Goal: Communication & Community: Answer question/provide support

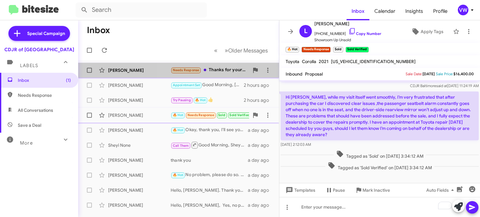
click at [183, 71] on span "Needs Response" at bounding box center [186, 70] width 27 height 4
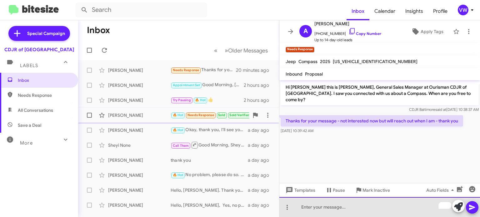
drag, startPoint x: 358, startPoint y: 211, endPoint x: 361, endPoint y: 208, distance: 4.3
click at [361, 208] on div "To enrich screen reader interactions, please activate Accessibility in Grammarl…" at bounding box center [379, 207] width 201 height 20
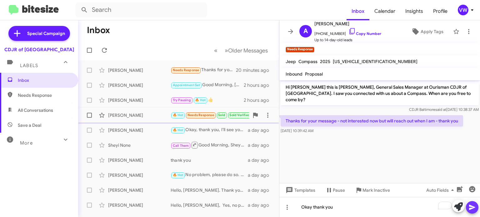
drag, startPoint x: 475, startPoint y: 211, endPoint x: 470, endPoint y: 210, distance: 5.2
click at [473, 211] on icon at bounding box center [473, 208] width 8 height 8
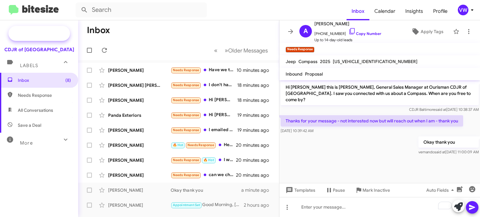
click at [69, 28] on span "Special Campaign" at bounding box center [39, 33] width 62 height 15
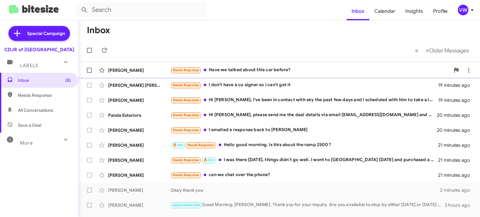
click at [193, 72] on span "Needs Response" at bounding box center [186, 70] width 27 height 4
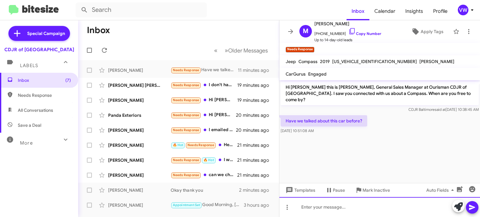
drag, startPoint x: 320, startPoint y: 211, endPoint x: 324, endPoint y: 217, distance: 7.6
click at [320, 211] on div at bounding box center [379, 207] width 201 height 20
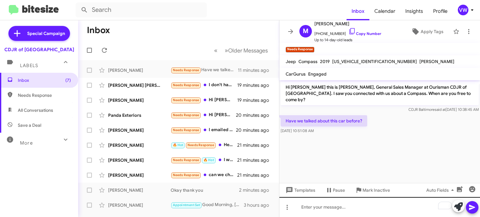
click at [358, 198] on div "Hi Martin this is Vernando Ware, General Sales Manager at Ourisman CDJR of Balt…" at bounding box center [379, 148] width 201 height 137
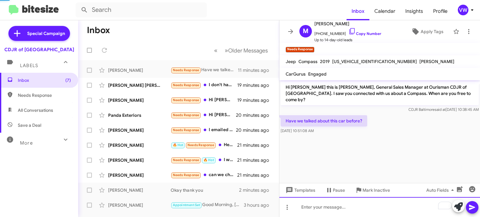
click at [321, 206] on div "To enrich screen reader interactions, please activate Accessibility in Grammarl…" at bounding box center [379, 207] width 201 height 20
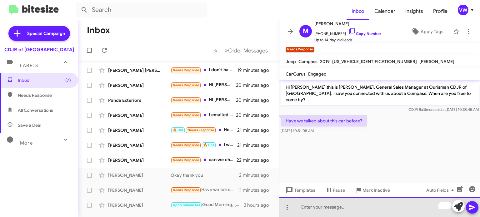
click at [383, 208] on div "To enrich screen reader interactions, please activate Accessibility in Grammarl…" at bounding box center [379, 207] width 201 height 20
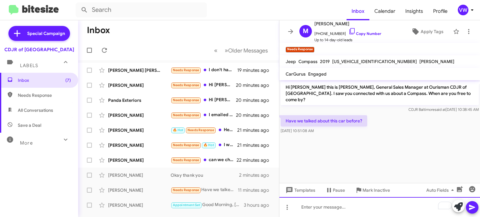
click at [350, 209] on div "To enrich screen reader interactions, please activate Accessibility in Grammarl…" at bounding box center [379, 207] width 201 height 20
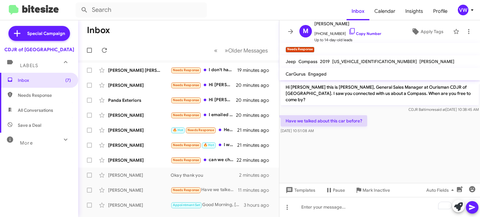
click at [334, 147] on cdk-virtual-scroll-viewport "Hi Martin this is Vernando Ware, General Sales Manager at Ourisman CDJR of Balt…" at bounding box center [379, 131] width 201 height 103
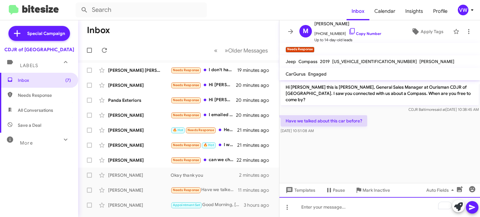
click at [322, 209] on div "To enrich screen reader interactions, please activate Accessibility in Grammarl…" at bounding box center [379, 207] width 201 height 20
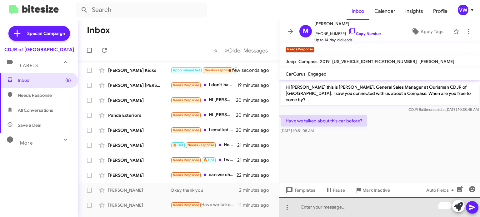
click at [325, 211] on div "To enrich screen reader interactions, please activate Accessibility in Grammarl…" at bounding box center [379, 207] width 201 height 20
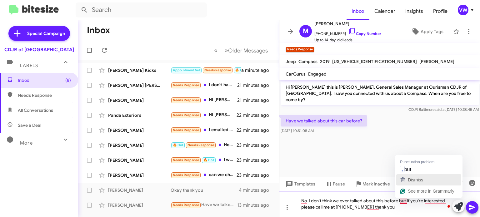
click at [408, 175] on button "Dismiss" at bounding box center [428, 179] width 65 height 11
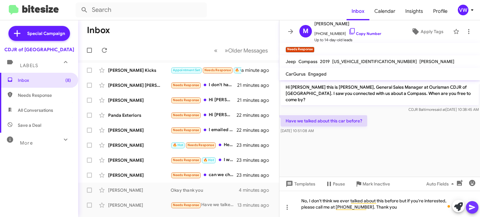
click at [470, 206] on icon at bounding box center [472, 207] width 6 height 5
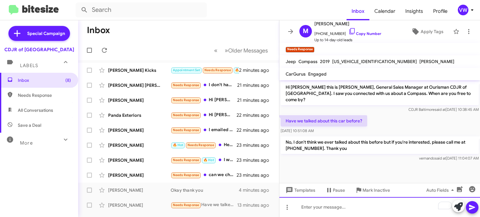
click at [346, 204] on div "To enrich screen reader interactions, please activate Accessibility in Grammarl…" at bounding box center [379, 207] width 201 height 20
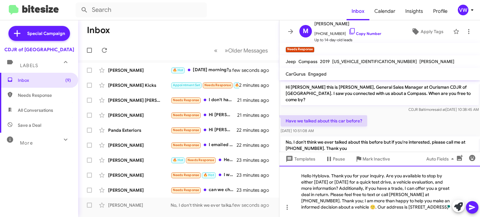
click at [329, 174] on div "Hello Hyblova. Thank you for your inquiry. Are you available to stop by either …" at bounding box center [379, 191] width 201 height 51
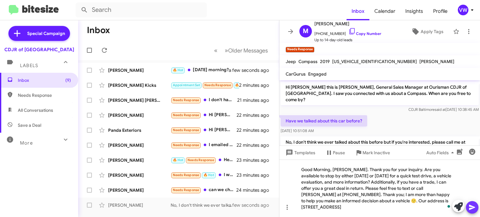
click at [474, 207] on icon at bounding box center [472, 207] width 6 height 5
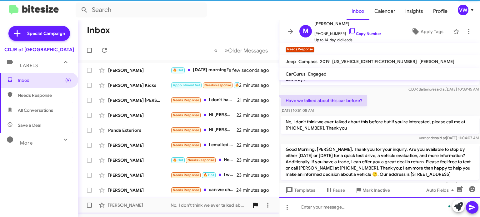
scroll to position [26, 0]
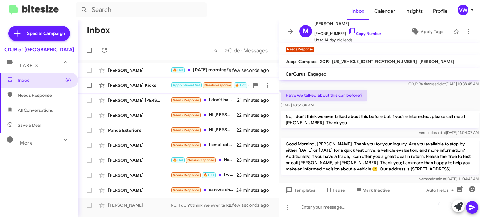
drag, startPoint x: 217, startPoint y: 88, endPoint x: 214, endPoint y: 87, distance: 3.2
click at [216, 88] on span "Appointment Set Needs Response 🔥 Hot" at bounding box center [209, 85] width 77 height 7
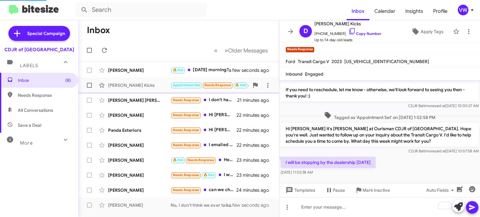
scroll to position [23, 0]
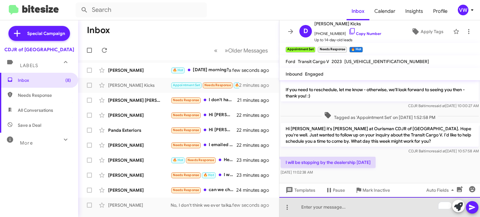
click at [341, 208] on div "To enrich screen reader interactions, please activate Accessibility in Grammarl…" at bounding box center [379, 207] width 201 height 20
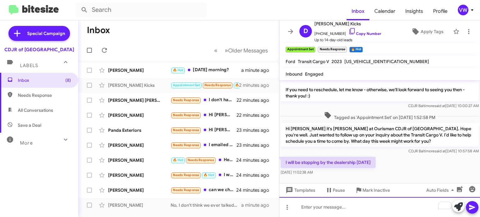
scroll to position [26, 0]
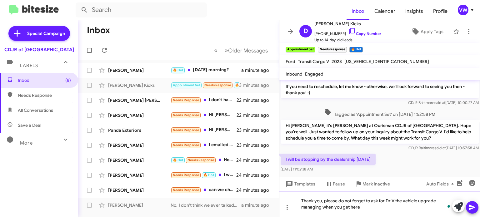
click at [322, 207] on div "Thank you, please do not forget to ask for Dr V the vehicle upgrade managing wh…" at bounding box center [379, 204] width 201 height 26
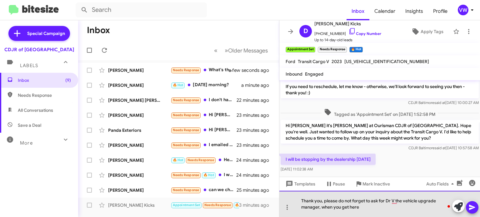
click at [404, 213] on div "Thank you, please do not forget to ask for Dr V the vehicle upgrade manager, wh…" at bounding box center [379, 204] width 201 height 26
click at [389, 207] on div "Thank you, please do not forget to ask for Dr V, the vehicle upgrade manager, w…" at bounding box center [379, 204] width 201 height 26
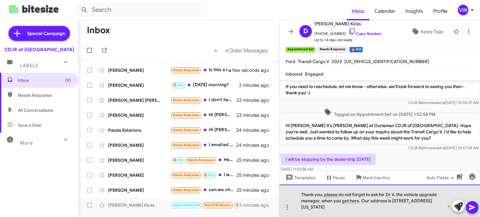
drag, startPoint x: 358, startPoint y: 209, endPoint x: 355, endPoint y: 208, distance: 3.4
click at [356, 209] on div "Thank you, please do not forget to ask for Dr V, the vehicle upgrade manager, w…" at bounding box center [379, 201] width 201 height 33
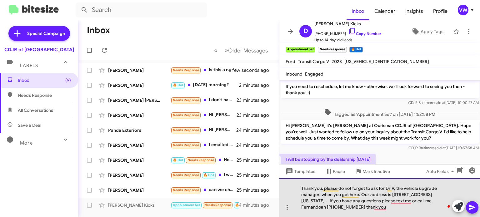
click at [341, 207] on div "Thank you, please do not forget to ask for Dr V, the vehicle upgrade manager, w…" at bounding box center [379, 197] width 201 height 39
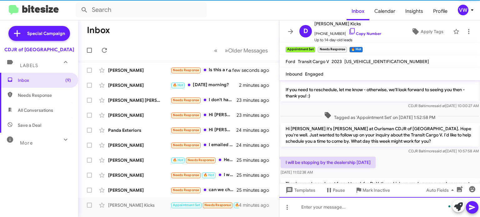
scroll to position [58, 0]
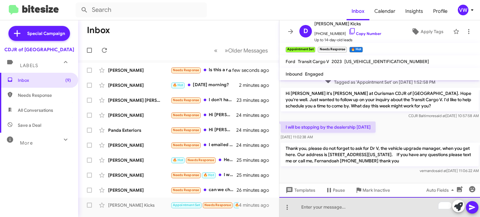
click at [350, 207] on div "To enrich screen reader interactions, please activate Accessibility in Grammarl…" at bounding box center [379, 207] width 201 height 20
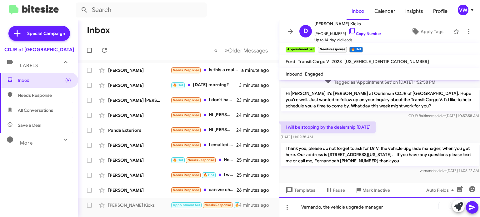
click at [398, 210] on div "Vernando, the vehicle upgrade manager" at bounding box center [379, 207] width 201 height 20
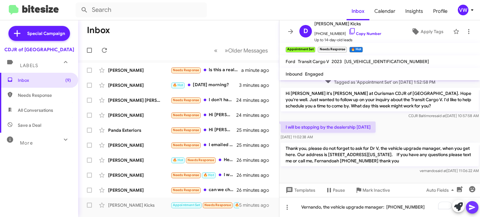
click at [473, 210] on icon at bounding box center [473, 208] width 8 height 8
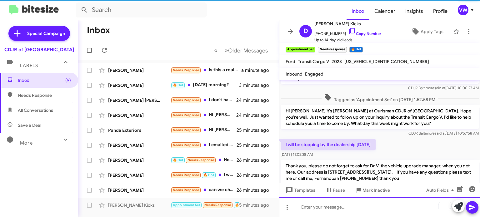
scroll to position [81, 0]
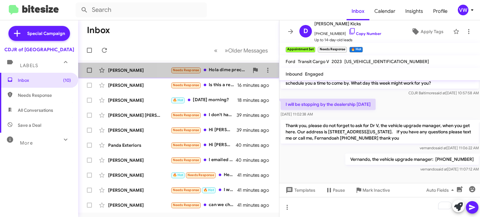
click at [183, 70] on span "Needs Response" at bounding box center [186, 70] width 27 height 4
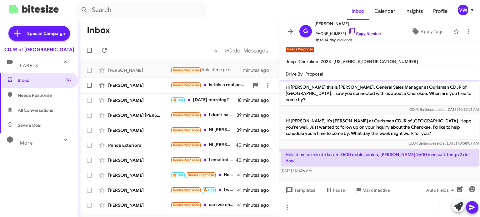
click at [193, 86] on span "Needs Response" at bounding box center [186, 85] width 27 height 4
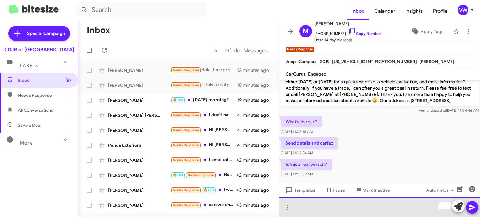
click at [300, 208] on div "To enrich screen reader interactions, please activate Accessibility in Grammarl…" at bounding box center [379, 207] width 201 height 20
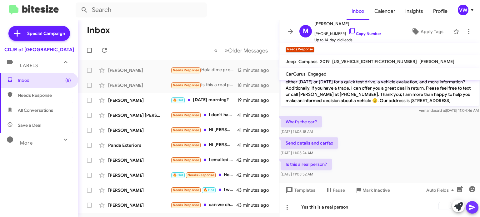
click at [474, 208] on icon at bounding box center [472, 207] width 6 height 5
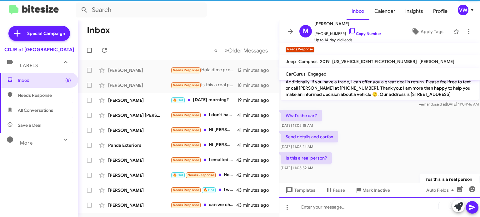
scroll to position [117, 0]
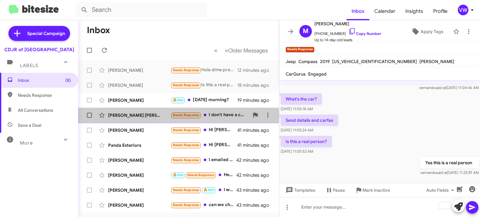
click at [183, 116] on span "Needs Response" at bounding box center [186, 115] width 27 height 4
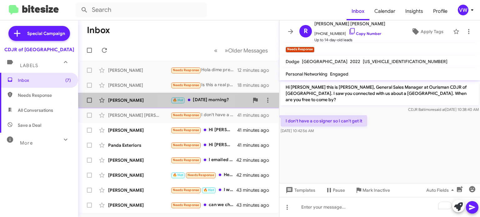
click at [183, 98] on small "🔥 Hot" at bounding box center [177, 101] width 13 height 6
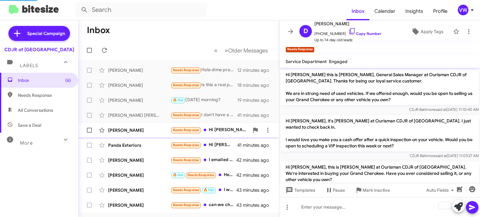
scroll to position [61, 0]
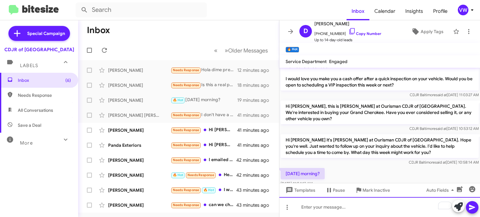
click at [350, 203] on div "To enrich screen reader interactions, please activate Accessibility in Grammarl…" at bounding box center [379, 207] width 201 height 20
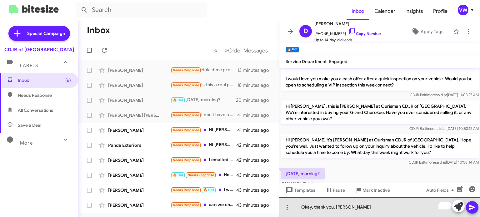
click at [409, 206] on div "Okay, thank you, Mr Thomas" at bounding box center [379, 207] width 201 height 20
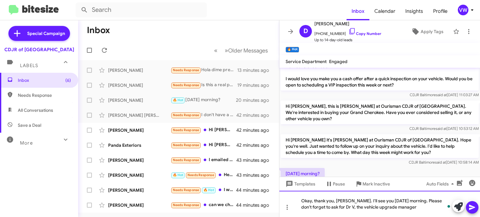
click at [412, 205] on div "Okay, thank you, Mr. Thomas. I'll see you Saturday morning. Please don't forget…" at bounding box center [379, 204] width 201 height 26
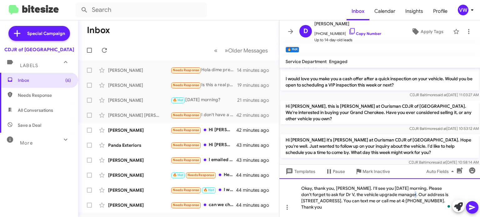
click at [404, 194] on div "Okay, thank you, Mr. Thomas. I'll see you Saturday morning. Please don't forget…" at bounding box center [379, 197] width 201 height 39
click at [441, 201] on div "Okay, thank you, Mr. Thomas. I'll see you Saturday morning. Please don't forget…" at bounding box center [379, 197] width 201 height 39
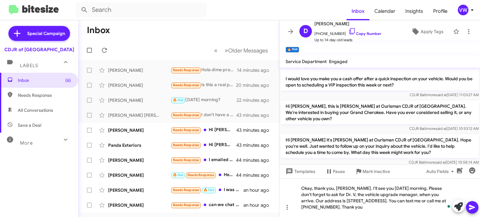
click at [470, 207] on icon at bounding box center [473, 208] width 8 height 8
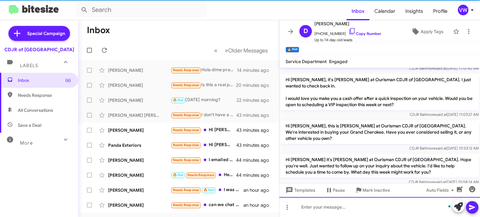
scroll to position [96, 0]
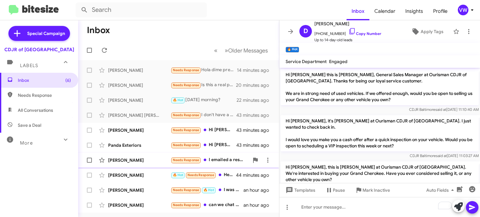
scroll to position [96, 0]
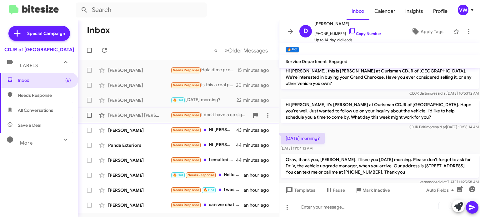
click at [190, 116] on span "Needs Response" at bounding box center [186, 115] width 27 height 4
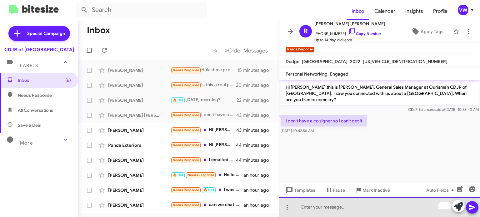
click at [343, 208] on div "To enrich screen reader interactions, please activate Accessibility in Grammarl…" at bounding box center [379, 207] width 201 height 20
paste div "To enrich screen reader interactions, please activate Accessibility in Grammarl…"
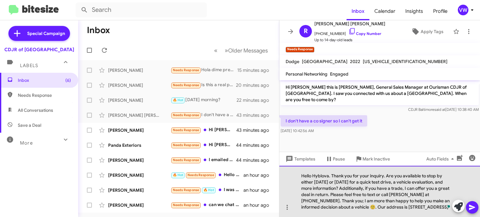
click at [329, 175] on div "Hello Hyblova. Thank you for your inquiry. Are you available to stop by either …" at bounding box center [379, 191] width 201 height 51
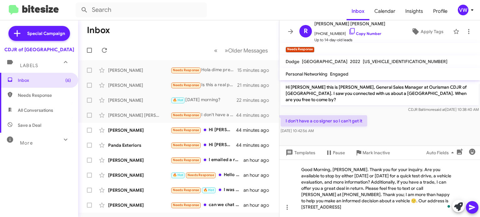
click at [472, 210] on icon at bounding box center [473, 208] width 8 height 8
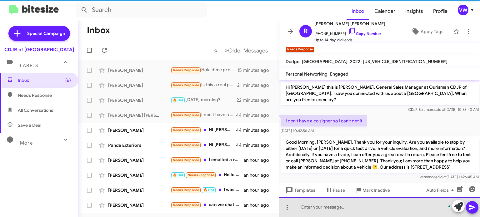
click at [355, 208] on div "To enrich screen reader interactions, please activate Accessibility in Grammarl…" at bounding box center [379, 207] width 201 height 20
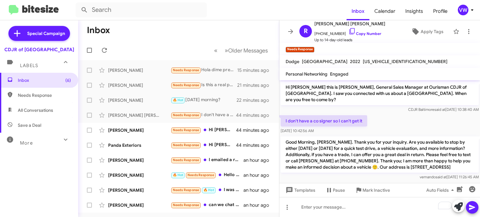
click at [412, 166] on p "Good Morning, Robert. Thank you for your inquiry. Are you available to stop by …" at bounding box center [380, 155] width 198 height 36
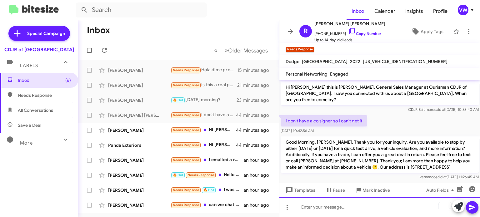
click at [298, 202] on div "To enrich screen reader interactions, please activate Accessibility in Grammarl…" at bounding box center [379, 207] width 201 height 20
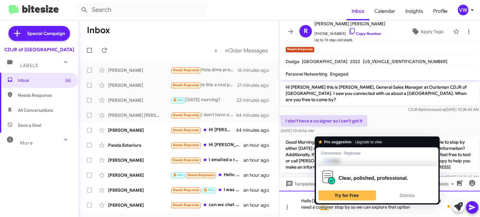
click at [322, 209] on div "Hello Robert, there is a strong possibility that you might not need a cosigner …" at bounding box center [379, 204] width 201 height 26
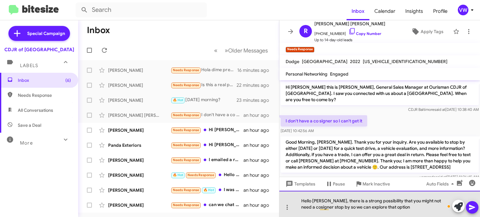
click at [319, 206] on div "Hello Robert, there is a strong possibility that you might not need a cosigner …" at bounding box center [379, 204] width 201 height 26
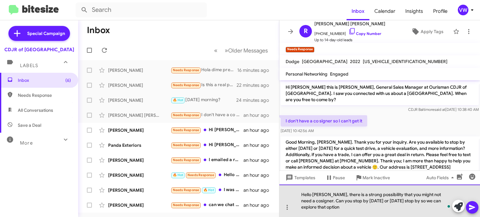
click at [408, 200] on div "Hello Robert, there is a strong possibility that you might not need a cosigner.…" at bounding box center [379, 201] width 201 height 33
click at [332, 203] on div "Hello Robert, there is a strong possibility that you might not need a cosigner.…" at bounding box center [379, 201] width 201 height 33
click at [315, 206] on div "Hello Robert, there is a strong possibility that you might not need a cosigner.…" at bounding box center [379, 201] width 201 height 33
click at [339, 211] on div "Hello Robert, there is a strong possibility that you might not need a cosigner.…" at bounding box center [379, 201] width 201 height 33
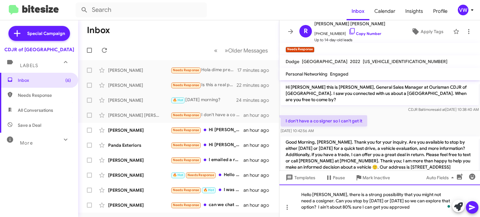
click at [330, 207] on div "Hello Robert, there is a strong possibility that you might not need a cosigner.…" at bounding box center [379, 201] width 201 height 33
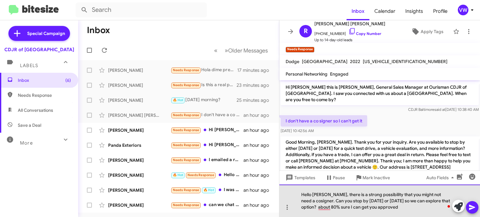
click at [354, 206] on div "Hello Robert, there is a strong possibility that you might not need a cosigner.…" at bounding box center [379, 201] width 201 height 33
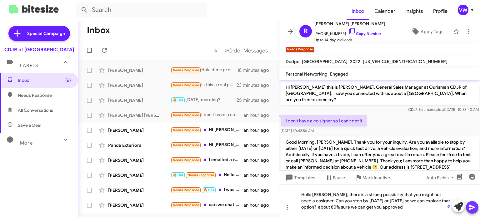
click at [472, 205] on icon at bounding box center [473, 208] width 8 height 8
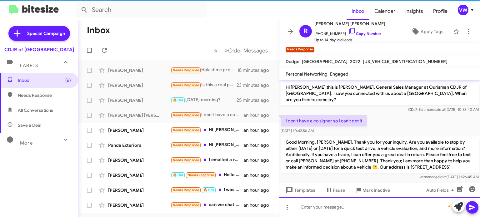
scroll to position [26, 0]
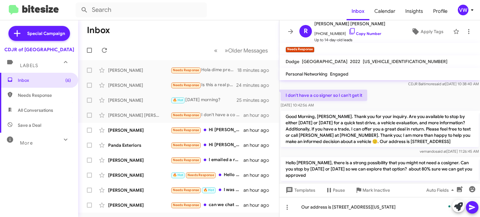
click at [468, 208] on button at bounding box center [472, 207] width 13 height 13
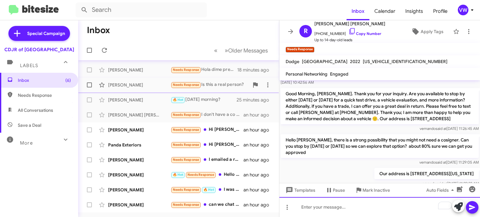
scroll to position [0, 0]
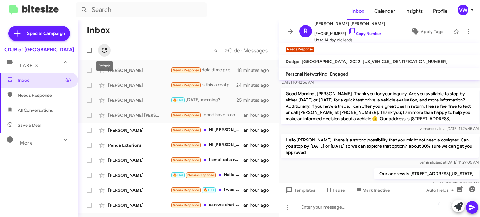
click at [103, 49] on icon at bounding box center [104, 50] width 5 height 5
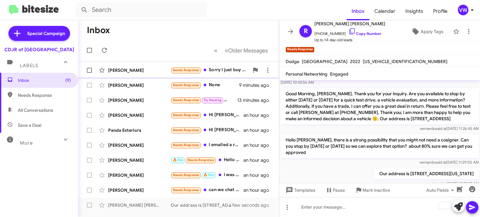
click at [190, 70] on span "Needs Response" at bounding box center [186, 70] width 27 height 4
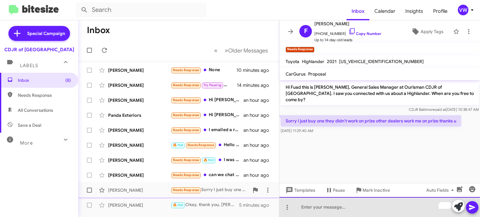
click at [381, 209] on div "To enrich screen reader interactions, please activate Accessibility in Grammarl…" at bounding box center [379, 207] width 201 height 20
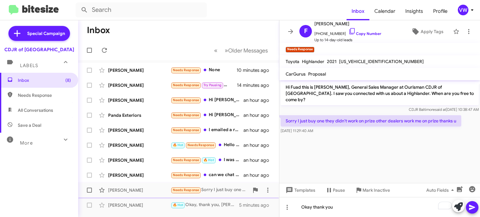
click at [473, 206] on icon at bounding box center [473, 208] width 8 height 8
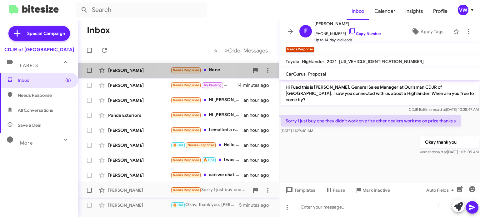
click at [198, 68] on span "Needs Response" at bounding box center [186, 70] width 27 height 4
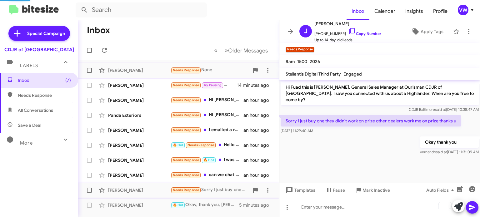
scroll to position [61, 0]
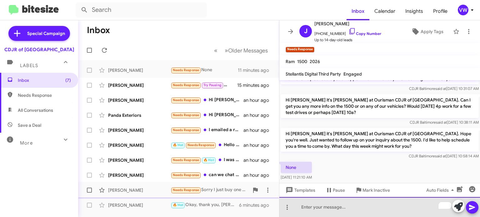
click at [324, 208] on div "To enrich screen reader interactions, please activate Accessibility in Grammarl…" at bounding box center [379, 207] width 201 height 20
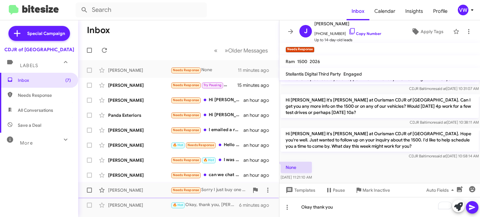
click at [476, 213] on div at bounding box center [465, 207] width 26 height 14
click at [474, 209] on icon at bounding box center [473, 208] width 8 height 8
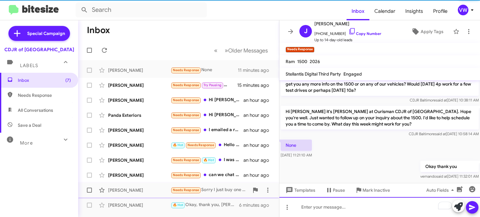
scroll to position [84, 0]
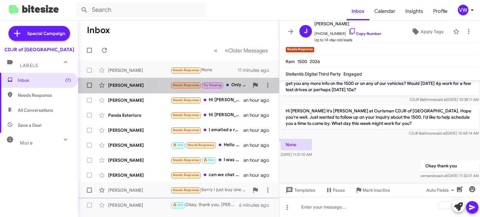
click at [193, 84] on span "Needs Response" at bounding box center [186, 85] width 27 height 4
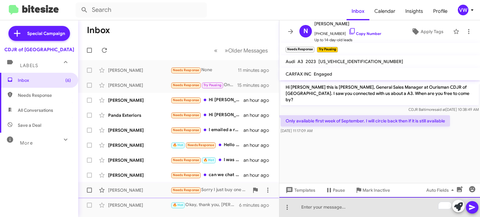
click at [350, 207] on div "To enrich screen reader interactions, please activate Accessibility in Grammarl…" at bounding box center [379, 207] width 201 height 20
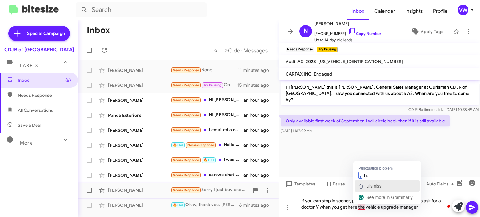
click at [371, 182] on div "Dismiss" at bounding box center [373, 186] width 17 height 9
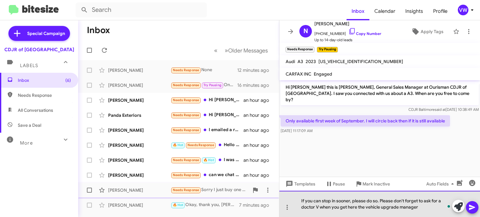
click at [318, 207] on div "If you can stop in sooner, please do so. Please don't forget to ask for a docto…" at bounding box center [379, 204] width 201 height 26
drag, startPoint x: 420, startPoint y: 208, endPoint x: 417, endPoint y: 206, distance: 3.4
click at [420, 208] on div "If you can stop in sooner, please do so. Please don't forget to ask for a docto…" at bounding box center [379, 204] width 201 height 26
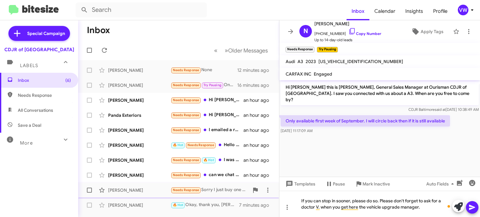
click at [293, 201] on div at bounding box center [287, 207] width 13 height 13
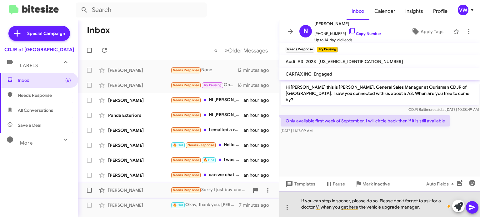
click at [302, 199] on div "If you can stop in sooner, please do so. Please don't forget to ask for a docto…" at bounding box center [379, 204] width 201 height 26
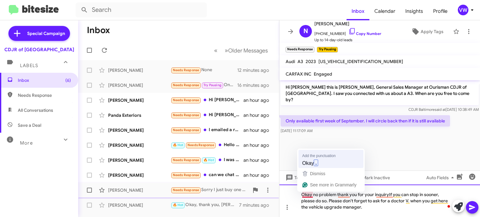
click at [312, 167] on div "Add the punctuation Okay , Dismiss See more in Grammarly" at bounding box center [331, 170] width 68 height 43
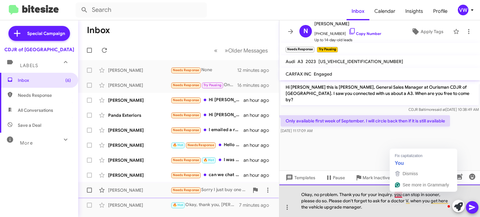
click at [395, 194] on div "Okay, no problem. Thank you for your inquiry. you can stop in sooner, please do…" at bounding box center [379, 201] width 201 height 33
click at [375, 209] on div "Okay, no problem. Thank you for your inquiry. If you can stop in sooner, please…" at bounding box center [379, 201] width 201 height 33
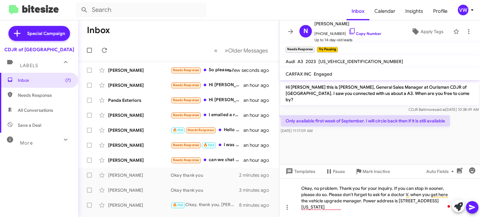
click at [356, 153] on cdk-virtual-scroll-viewport "Hi Nicole this is Vernando Ware, General Sales Manager at Ourisman CDJR of Balt…" at bounding box center [379, 122] width 201 height 84
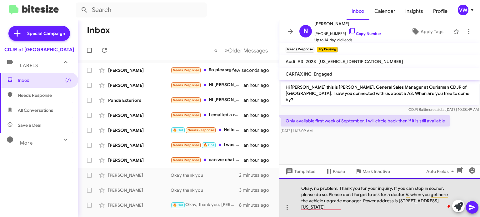
click at [376, 201] on div "Okay, no problem. Thank you for your inquiry. If you can stop in sooner, please…" at bounding box center [379, 197] width 201 height 39
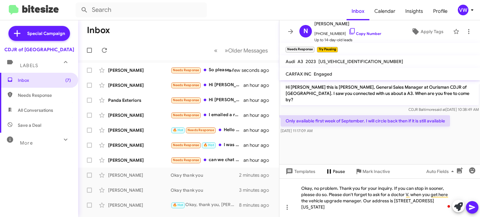
click at [343, 174] on span "Pause" at bounding box center [339, 171] width 12 height 11
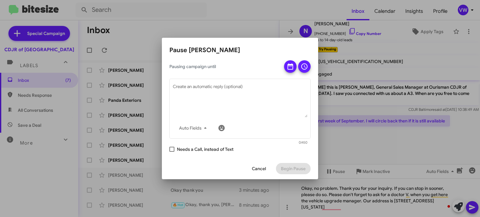
click at [376, 139] on div at bounding box center [240, 108] width 480 height 217
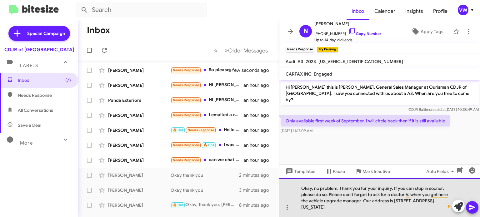
click at [349, 209] on div "Okay, no problem. Thank you for your inquiry. If you can stop in sooner, please…" at bounding box center [379, 197] width 201 height 39
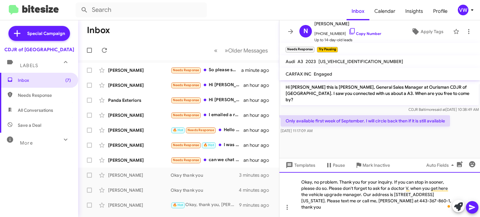
click at [320, 207] on div "Okay, no problem. Thank you for your inquiry. If you can stop in sooner, please…" at bounding box center [379, 194] width 201 height 45
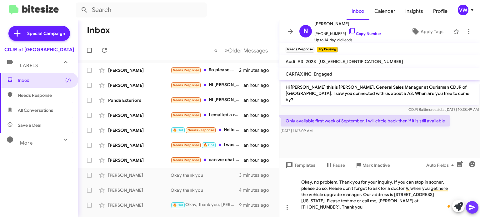
click at [471, 208] on icon at bounding box center [472, 207] width 6 height 5
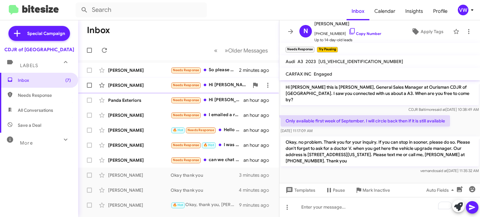
click at [188, 86] on span "Needs Response" at bounding box center [186, 85] width 27 height 4
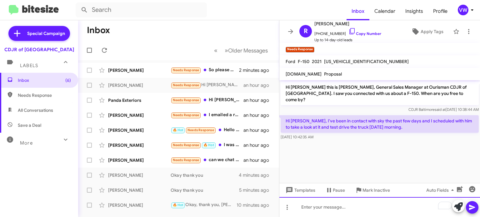
click at [348, 212] on div "To enrich screen reader interactions, please activate Accessibility in Grammarl…" at bounding box center [379, 207] width 201 height 20
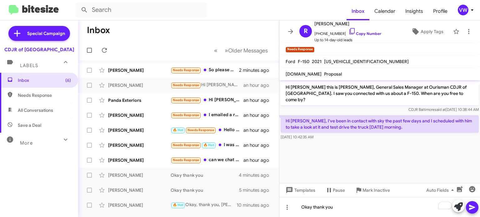
click at [471, 206] on icon at bounding box center [472, 207] width 6 height 5
click at [107, 49] on icon at bounding box center [105, 51] width 8 height 8
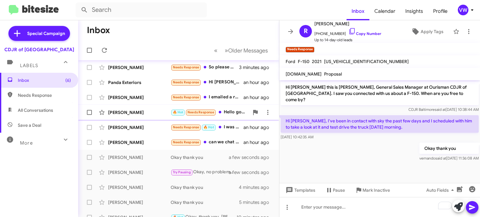
scroll to position [6, 0]
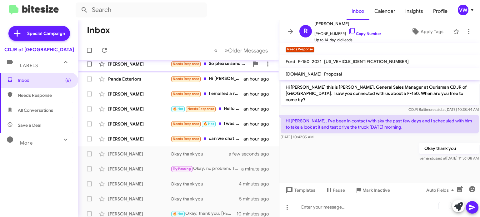
click at [185, 67] on span "Needs Response" at bounding box center [186, 63] width 31 height 7
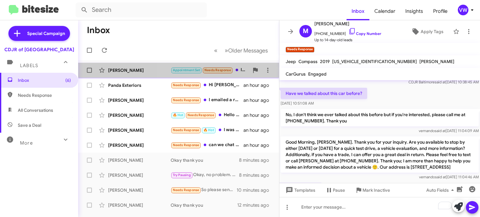
click at [226, 68] on small "Needs Response" at bounding box center [217, 71] width 29 height 6
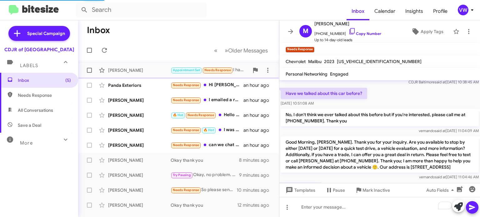
scroll to position [23, 0]
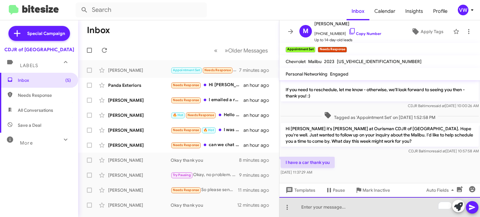
click at [347, 206] on div "To enrich screen reader interactions, please activate Accessibility in Grammarl…" at bounding box center [379, 207] width 201 height 20
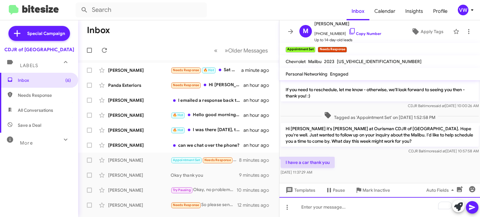
click at [370, 209] on div "To enrich screen reader interactions, please activate Accessibility in Grammarl…" at bounding box center [379, 207] width 201 height 20
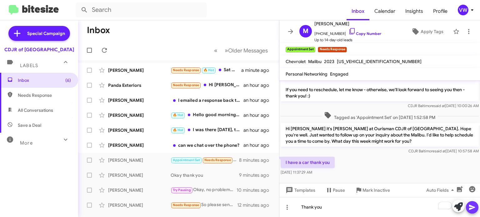
drag, startPoint x: 470, startPoint y: 206, endPoint x: 466, endPoint y: 205, distance: 4.2
click at [469, 206] on icon at bounding box center [472, 207] width 6 height 5
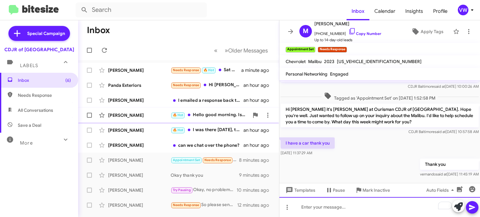
scroll to position [36, 0]
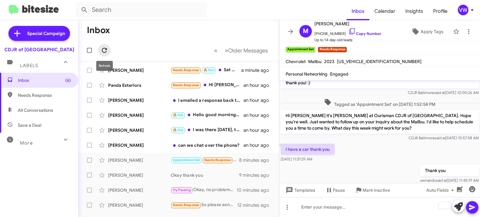
click at [107, 49] on span at bounding box center [104, 51] width 13 height 8
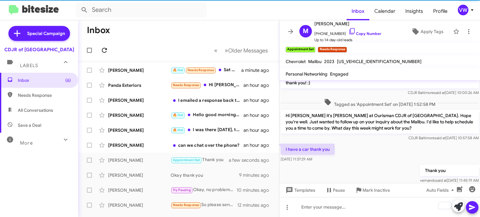
click at [105, 49] on icon at bounding box center [104, 50] width 5 height 5
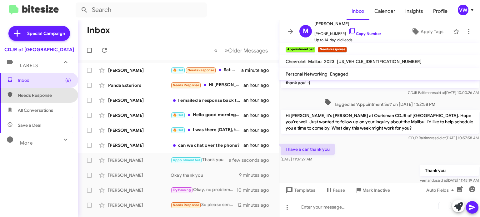
click at [22, 98] on span "Needs Response" at bounding box center [39, 95] width 78 height 15
type input "in:needs-response"
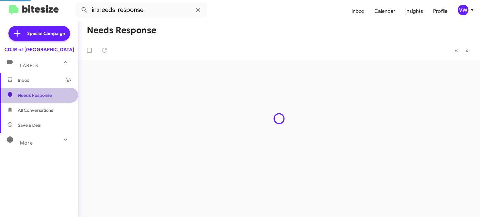
click at [22, 99] on span "Needs Response" at bounding box center [39, 95] width 78 height 15
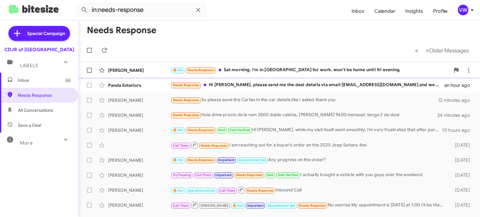
drag, startPoint x: 208, startPoint y: 73, endPoint x: 205, endPoint y: 73, distance: 3.2
click at [207, 73] on span "🔥 Hot Needs Response" at bounding box center [194, 70] width 46 height 7
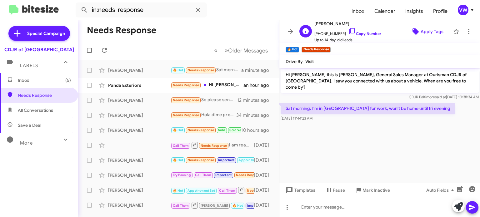
drag, startPoint x: 428, startPoint y: 33, endPoint x: 424, endPoint y: 32, distance: 3.6
click at [424, 32] on span "Apply Tags" at bounding box center [432, 31] width 23 height 11
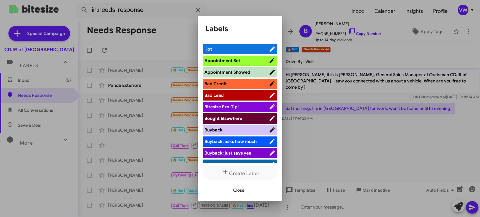
drag, startPoint x: 248, startPoint y: 63, endPoint x: 251, endPoint y: 60, distance: 3.8
click at [249, 61] on span "Appointment Set" at bounding box center [236, 61] width 64 height 6
click at [240, 190] on span "Close" at bounding box center [238, 190] width 11 height 11
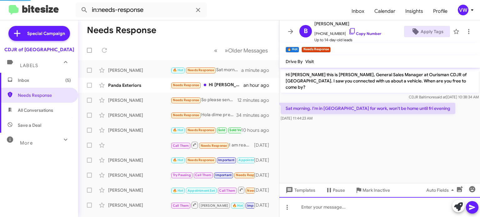
click at [313, 213] on div at bounding box center [379, 207] width 201 height 20
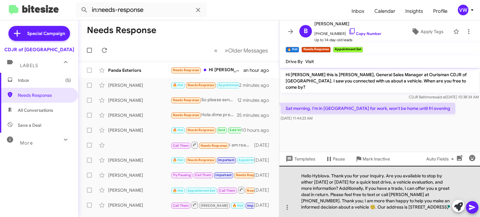
click at [329, 178] on div "Hello Hyblova. Thank you for your inquiry. Are you available to stop by either …" at bounding box center [379, 191] width 201 height 51
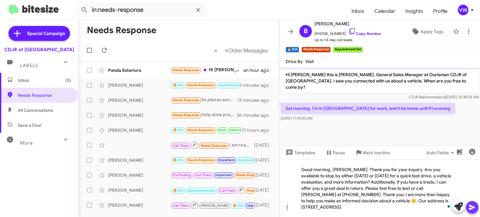
drag, startPoint x: 472, startPoint y: 209, endPoint x: 467, endPoint y: 204, distance: 6.9
click at [469, 207] on icon at bounding box center [473, 208] width 8 height 8
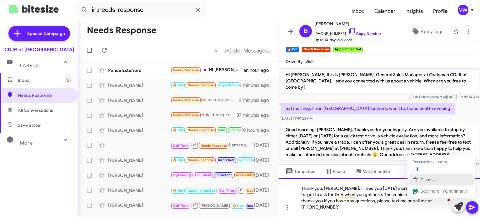
click at [440, 178] on div "Dismiss" at bounding box center [441, 179] width 59 height 9
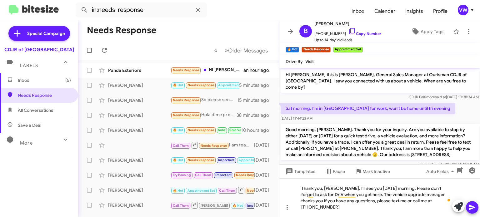
click at [470, 208] on icon at bounding box center [473, 208] width 8 height 8
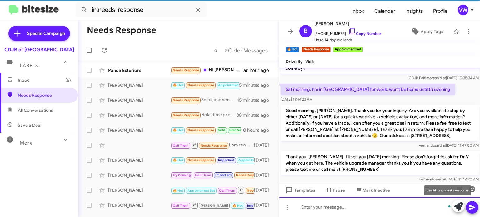
scroll to position [19, 0]
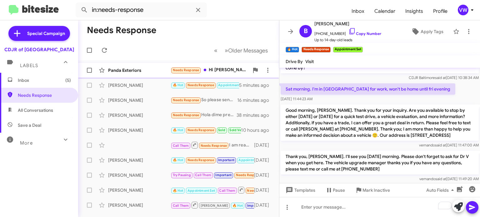
click at [179, 73] on span "Needs Response" at bounding box center [186, 70] width 31 height 7
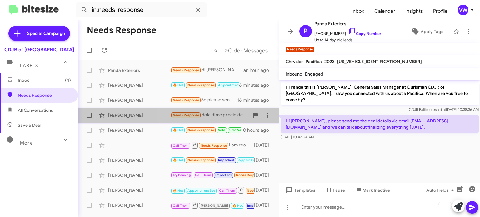
click at [183, 119] on div "Gerardo Maldonado Gonzalez Needs Response Hola dime precio de la ram 3500 doble…" at bounding box center [178, 115] width 191 height 13
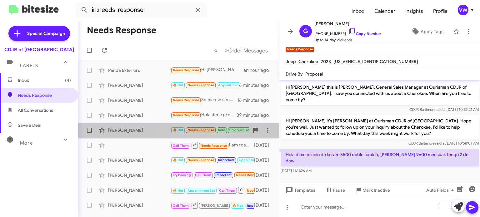
click at [198, 132] on span "Needs Response" at bounding box center [201, 130] width 27 height 4
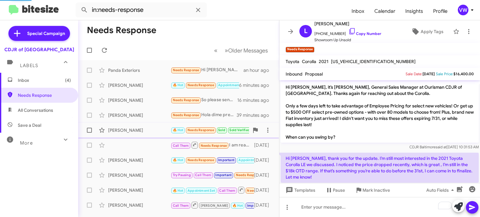
scroll to position [157, 0]
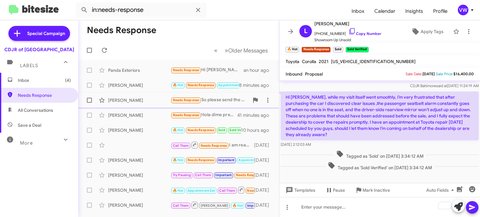
click at [124, 102] on div "[PERSON_NAME]" at bounding box center [139, 100] width 63 height 6
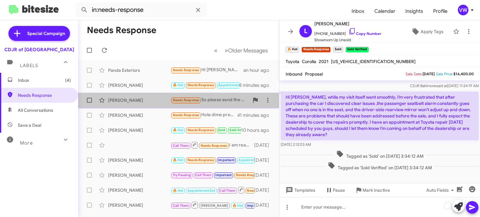
click at [121, 102] on div "[PERSON_NAME]" at bounding box center [139, 100] width 63 height 6
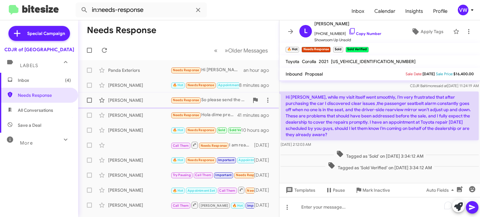
click at [121, 102] on div "[PERSON_NAME]" at bounding box center [139, 100] width 63 height 6
click at [129, 99] on div "[PERSON_NAME]" at bounding box center [139, 100] width 63 height 6
click at [178, 100] on span "Needs Response" at bounding box center [186, 100] width 27 height 4
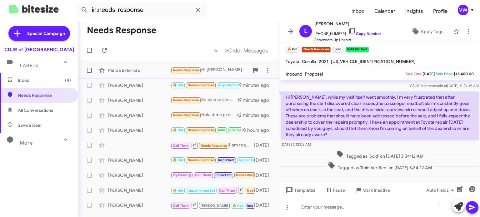
click at [188, 68] on span "Needs Response" at bounding box center [186, 70] width 27 height 4
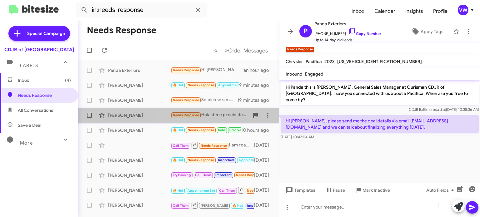
click at [186, 114] on span "Needs Response" at bounding box center [186, 115] width 27 height 4
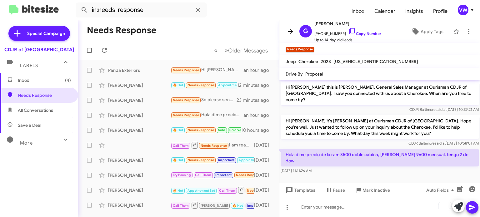
click at [292, 31] on icon at bounding box center [290, 31] width 5 height 5
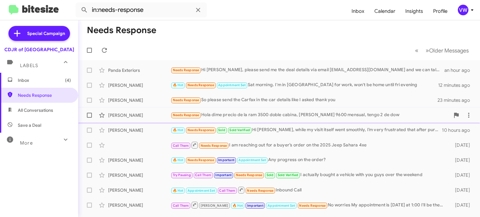
click at [156, 112] on div "Gerardo Maldonado Gonzalez Needs Response Hola dime precio de la ram 3500 doble…" at bounding box center [279, 115] width 392 height 13
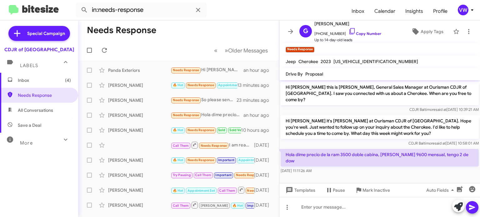
click at [372, 107] on div "CDJR Baltimore said at Aug 7, 2025, 10:39:21 AM" at bounding box center [380, 110] width 198 height 6
click at [368, 140] on div "CDJR Baltimore said at Aug 14, 2025, 10:58:01 AM" at bounding box center [380, 143] width 198 height 6
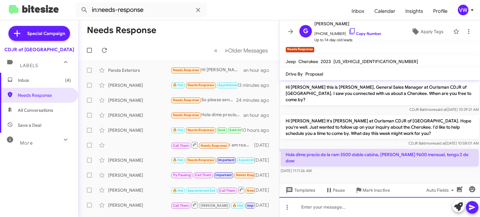
click at [303, 212] on div at bounding box center [379, 207] width 201 height 20
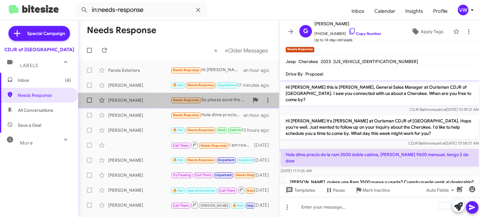
click at [190, 103] on small "Needs Response" at bounding box center [185, 101] width 29 height 6
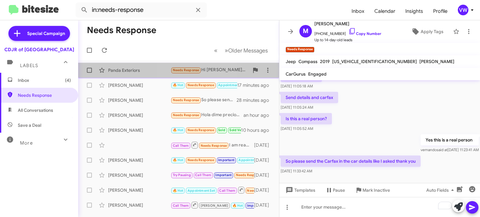
click at [179, 74] on div "Panda Exteriors Needs Response Hi Vernando, please send me the deal details via…" at bounding box center [178, 70] width 191 height 13
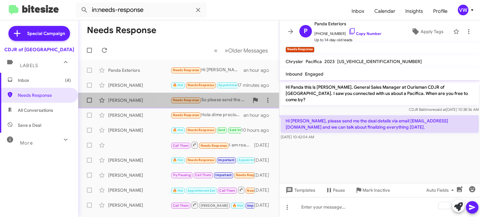
click at [179, 107] on span "Martin Galicia Needs Response So please send the Carfax in the car details like…" at bounding box center [178, 100] width 201 height 15
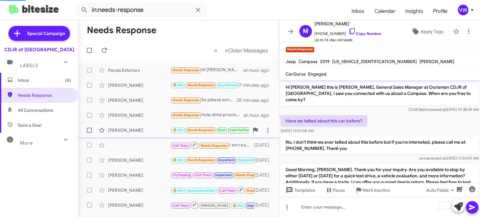
scroll to position [140, 0]
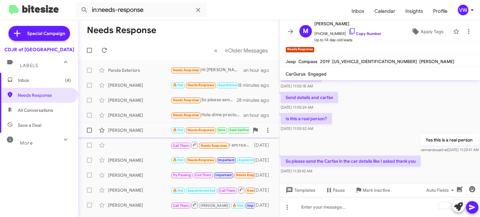
click at [202, 134] on div "Lisa Djimgou Djeukam 🔥 Hot Needs Response Sold Sold Verified Hi Vernando, while…" at bounding box center [178, 130] width 191 height 13
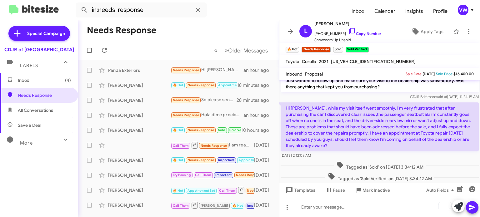
scroll to position [138, 0]
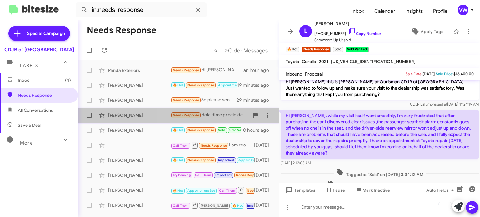
click at [186, 116] on span "Needs Response" at bounding box center [186, 115] width 27 height 4
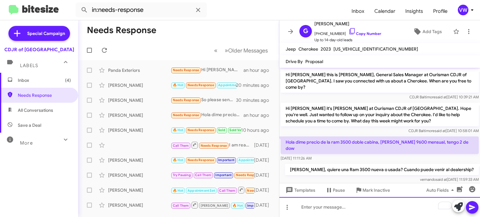
click at [296, 215] on div "To enrich screen reader interactions, please activate Accessibility in Grammarl…" at bounding box center [379, 207] width 201 height 20
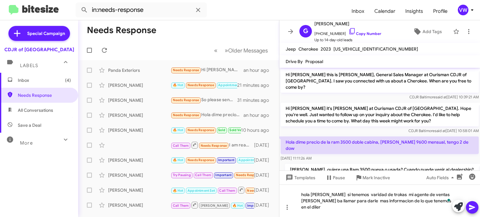
click at [472, 204] on icon at bounding box center [473, 208] width 8 height 8
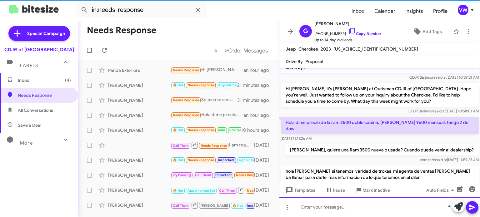
scroll to position [23, 0]
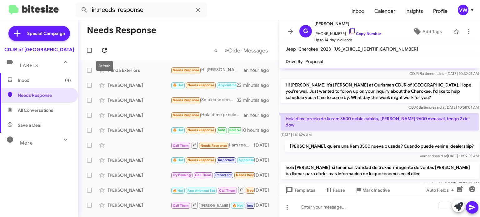
click at [104, 48] on icon at bounding box center [104, 50] width 5 height 5
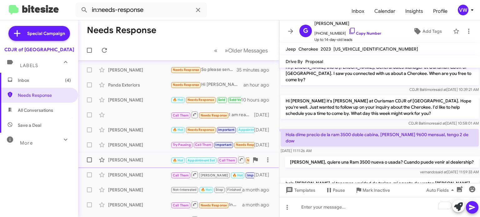
scroll to position [0, 0]
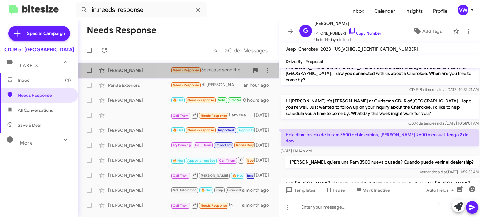
click at [187, 71] on span "Needs Response" at bounding box center [186, 70] width 27 height 4
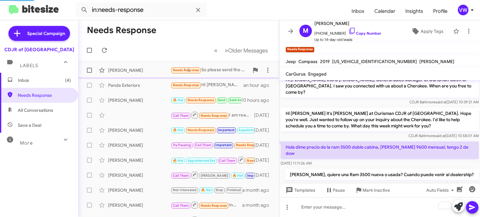
scroll to position [140, 0]
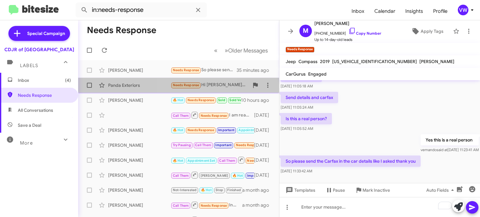
drag, startPoint x: 184, startPoint y: 83, endPoint x: 188, endPoint y: 83, distance: 4.1
click at [184, 83] on small "Needs Response" at bounding box center [185, 86] width 29 height 6
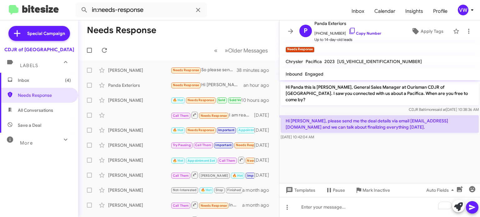
click at [383, 134] on div "[DATE] 10:42:04 AM" at bounding box center [380, 137] width 198 height 6
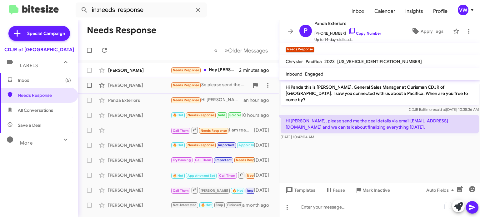
click at [184, 85] on span "Needs Response" at bounding box center [186, 85] width 27 height 4
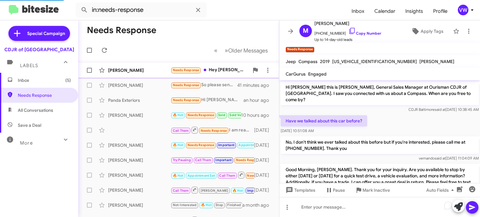
scroll to position [140, 0]
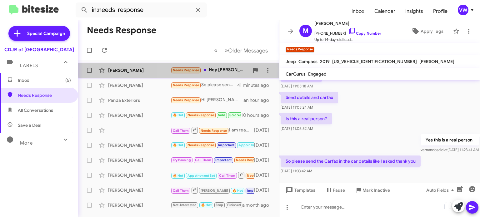
click at [183, 69] on span "Needs Response" at bounding box center [186, 70] width 27 height 4
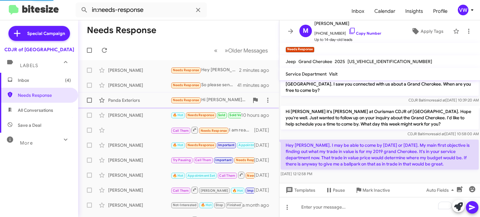
scroll to position [3, 0]
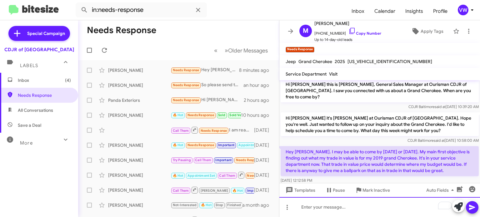
click at [301, 208] on div "To enrich screen reader interactions, please activate Accessibility in Grammarl…" at bounding box center [379, 207] width 201 height 20
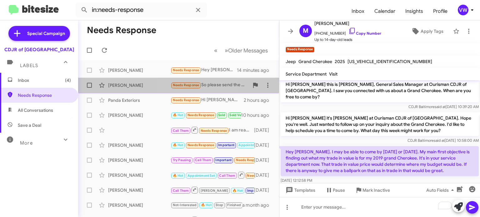
click at [186, 83] on small "Needs Response" at bounding box center [185, 86] width 29 height 6
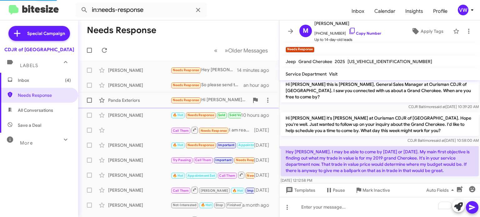
scroll to position [140, 0]
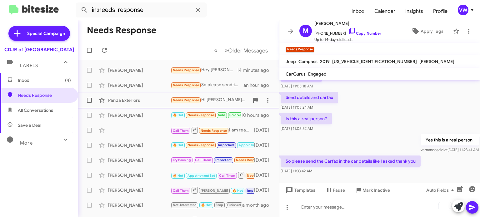
click at [192, 100] on span "Needs Response" at bounding box center [186, 100] width 27 height 4
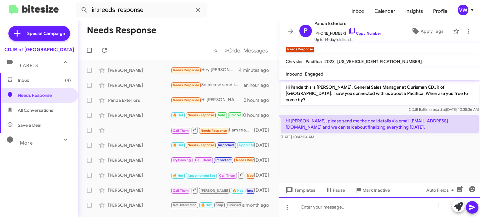
click at [364, 206] on div "To enrich screen reader interactions, please activate Accessibility in Grammarl…" at bounding box center [379, 207] width 201 height 20
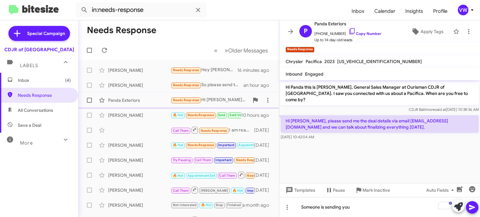
scroll to position [0, 0]
click at [341, 145] on cdk-virtual-scroll-viewport "Hi Panda this is [PERSON_NAME], General Sales Manager at Ourisman CDJR of [GEOG…" at bounding box center [379, 131] width 201 height 103
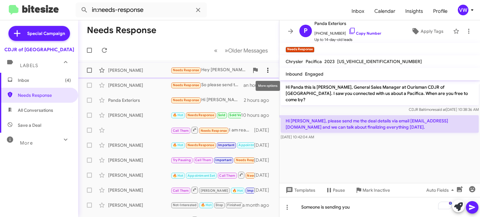
click at [265, 69] on icon at bounding box center [268, 71] width 8 height 8
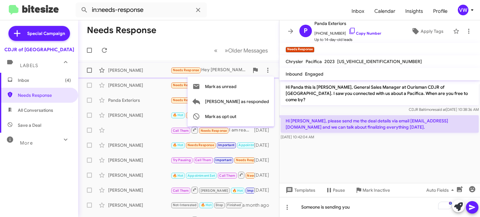
drag, startPoint x: 198, startPoint y: 73, endPoint x: 201, endPoint y: 70, distance: 4.3
click at [199, 73] on div at bounding box center [240, 108] width 480 height 217
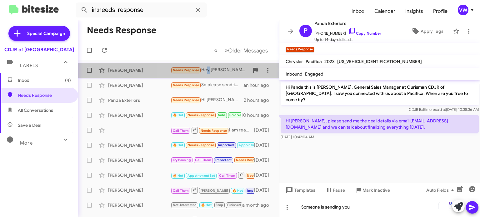
click at [208, 71] on div "Needs Response Hey [PERSON_NAME]. I may be able to come by [DATE] or [DATE]. My…" at bounding box center [210, 70] width 78 height 7
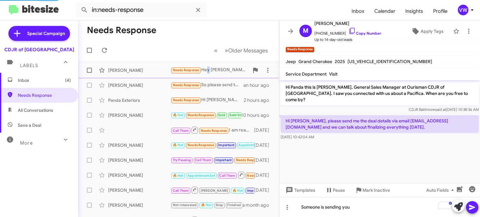
scroll to position [3, 0]
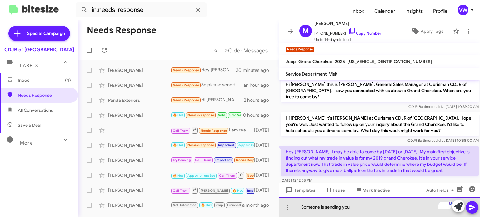
click at [374, 206] on div "Someone is sending you" at bounding box center [379, 207] width 201 height 20
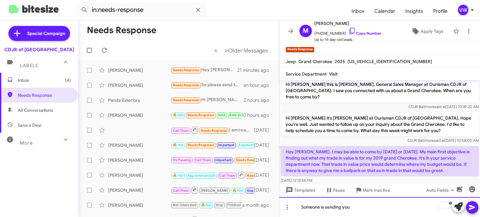
click at [368, 207] on div "Someone is sending you" at bounding box center [379, 207] width 201 height 20
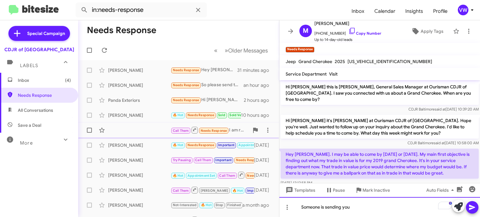
scroll to position [0, 0]
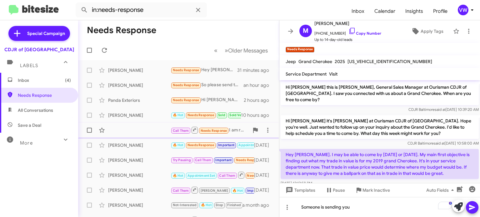
click at [206, 132] on span "Needs Response" at bounding box center [214, 131] width 27 height 4
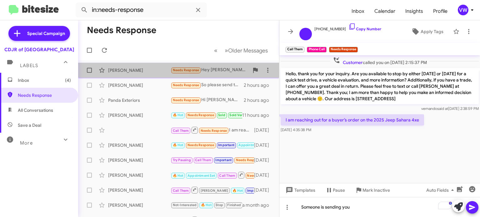
click at [115, 72] on div "[PERSON_NAME]" at bounding box center [139, 70] width 63 height 6
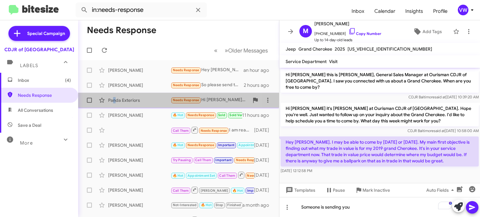
click at [115, 100] on div "Panda Exteriors" at bounding box center [139, 100] width 63 height 6
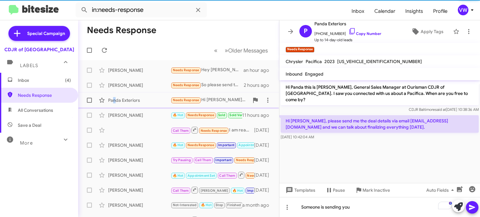
click at [115, 100] on div "Panda Exteriors" at bounding box center [139, 100] width 63 height 6
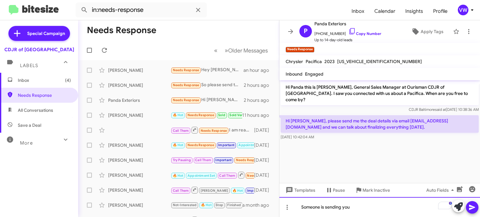
click at [304, 204] on div "Someone is sending you" at bounding box center [379, 207] width 201 height 20
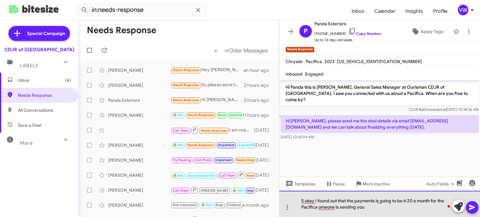
click at [410, 202] on div "S okay I found out that the payments is going to be 6:20 a month for the Pacifi…" at bounding box center [379, 204] width 201 height 26
click at [407, 204] on div "S okay I found out that the payments is going to be 620 a month for the Pacific…" at bounding box center [379, 204] width 201 height 26
click at [403, 203] on div "S okay I found out that the payments is going to be 620 a month for the Pacific…" at bounding box center [379, 204] width 201 height 26
click at [406, 199] on div "S okay I found out that the payments is going to be 620 a month for the Pacific…" at bounding box center [379, 204] width 201 height 26
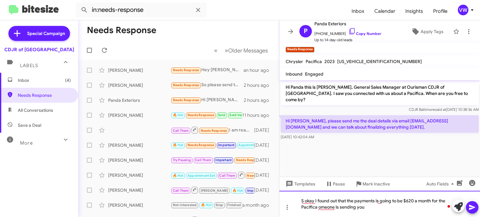
click at [369, 207] on div "S okay I found out that the payments is going to be $620 a month for the Pacifi…" at bounding box center [379, 204] width 201 height 26
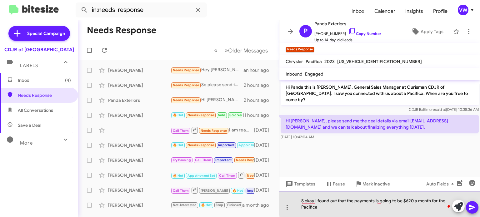
click at [449, 201] on div "S okay I found out that the payments is going to be $620 a month for the Pacifi…" at bounding box center [379, 204] width 201 height 26
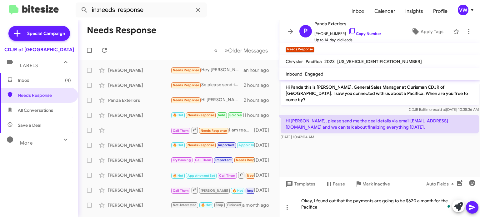
click at [470, 208] on icon at bounding box center [472, 207] width 6 height 5
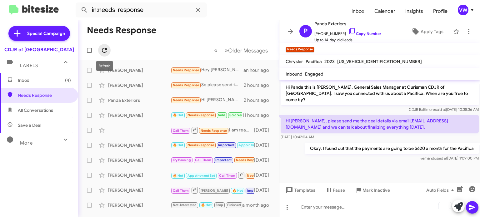
click at [107, 51] on icon at bounding box center [105, 51] width 8 height 8
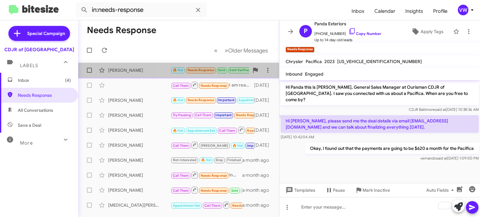
click at [196, 69] on span "Needs Response" at bounding box center [201, 70] width 27 height 4
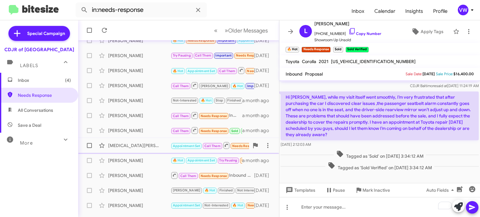
scroll to position [77, 0]
